Goal: Transaction & Acquisition: Purchase product/service

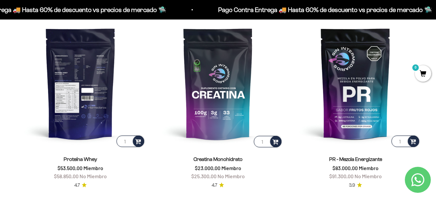
scroll to position [260, 0]
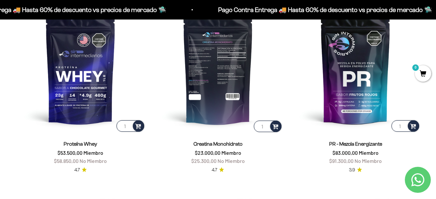
click at [215, 105] on img at bounding box center [218, 68] width 130 height 130
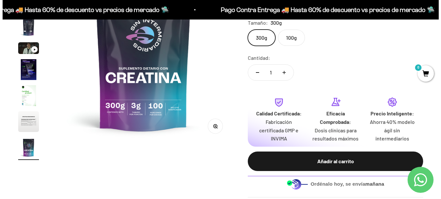
scroll to position [130, 0]
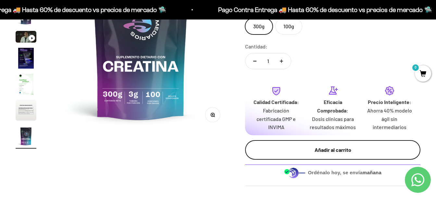
click at [328, 153] on div "Añadir al carrito" at bounding box center [332, 149] width 149 height 8
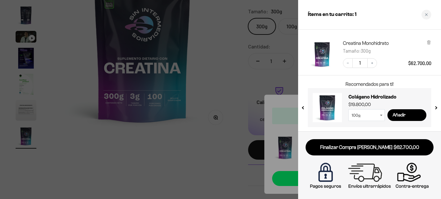
scroll to position [33, 0]
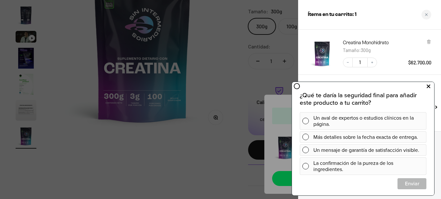
click at [427, 86] on icon at bounding box center [428, 86] width 4 height 8
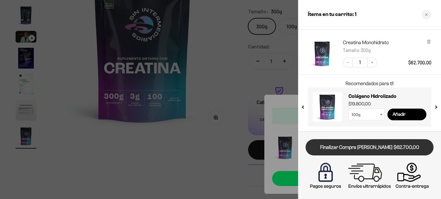
click at [358, 150] on link "Finalizar Compra [PERSON_NAME] $62.700,00" at bounding box center [369, 147] width 128 height 17
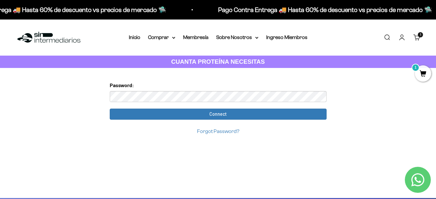
click at [110, 108] on input "Connect" at bounding box center [218, 113] width 217 height 11
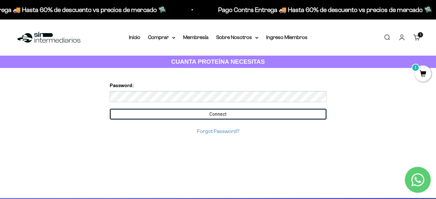
click at [228, 116] on input "Connect" at bounding box center [218, 113] width 217 height 11
click at [228, 112] on input "Connect" at bounding box center [218, 113] width 217 height 11
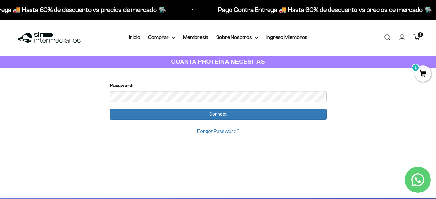
click at [211, 131] on link "Forgot Password?" at bounding box center [218, 131] width 42 height 6
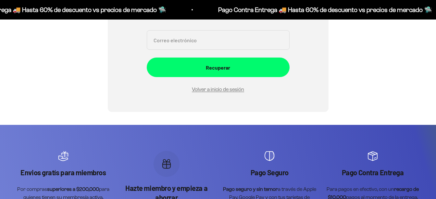
scroll to position [8, 0]
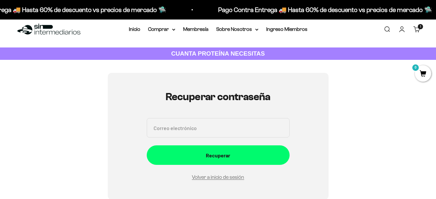
click at [193, 126] on input "Correo electrónico" at bounding box center [218, 127] width 143 height 19
type input "[EMAIL_ADDRESS][DOMAIN_NAME]"
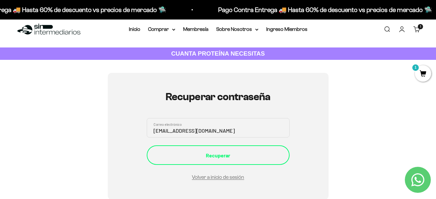
click at [222, 156] on div "Recuperar" at bounding box center [218, 155] width 117 height 8
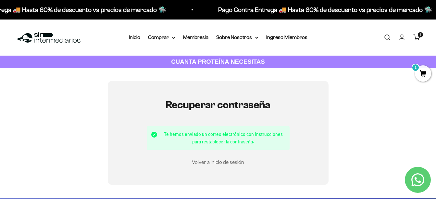
click at [210, 163] on link "Volver a inicio de sesión" at bounding box center [218, 162] width 52 height 6
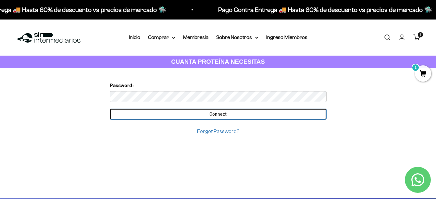
click at [212, 117] on input "Connect" at bounding box center [218, 113] width 217 height 11
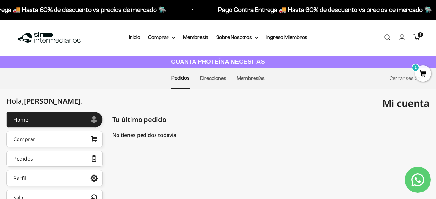
scroll to position [32, 0]
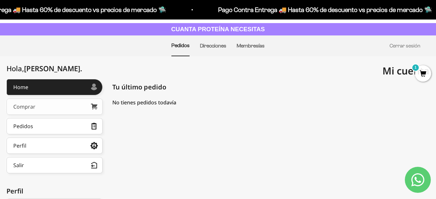
click at [22, 108] on div "Comprar" at bounding box center [24, 106] width 22 height 5
click at [31, 104] on div "Comprar" at bounding box center [24, 106] width 22 height 5
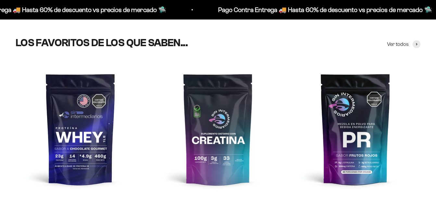
scroll to position [260, 0]
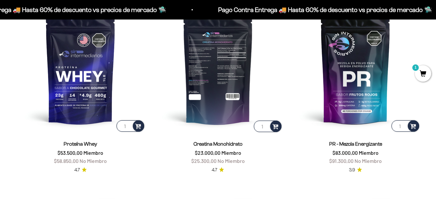
click at [217, 105] on img at bounding box center [218, 68] width 130 height 130
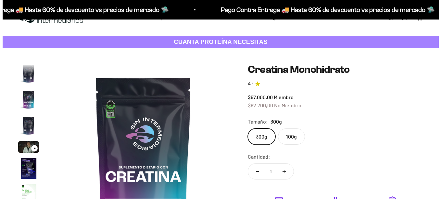
scroll to position [97, 0]
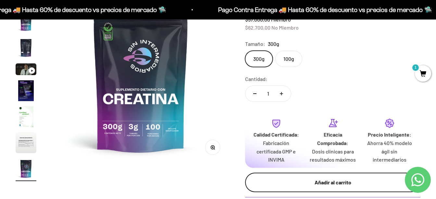
click at [332, 183] on div "Añadir al carrito" at bounding box center [332, 182] width 149 height 8
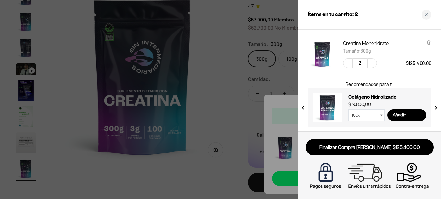
scroll to position [33, 0]
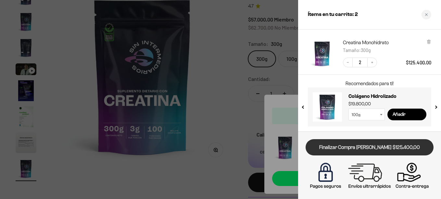
click at [362, 149] on link "Finalizar Compra Segura $125.400,00" at bounding box center [369, 147] width 128 height 17
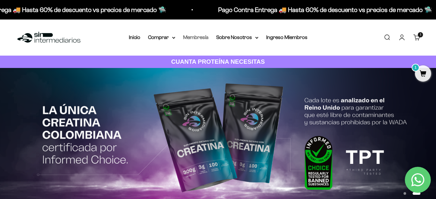
click at [195, 39] on link "Membresía" at bounding box center [195, 37] width 25 height 6
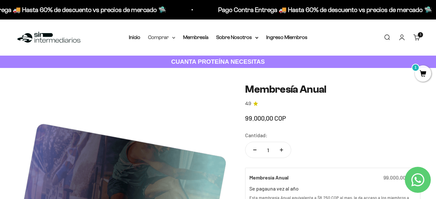
click at [161, 38] on summary "Comprar" at bounding box center [161, 37] width 27 height 8
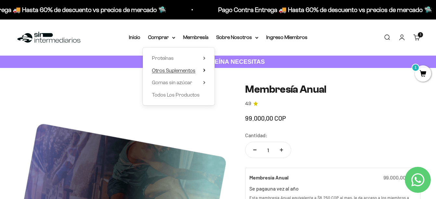
click at [169, 70] on span "Otros Suplementos" at bounding box center [173, 70] width 43 height 6
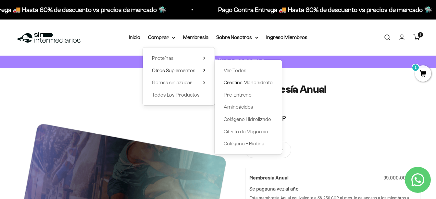
click at [231, 83] on span "Creatina Monohidrato" at bounding box center [248, 82] width 49 height 6
